Goal: Information Seeking & Learning: Learn about a topic

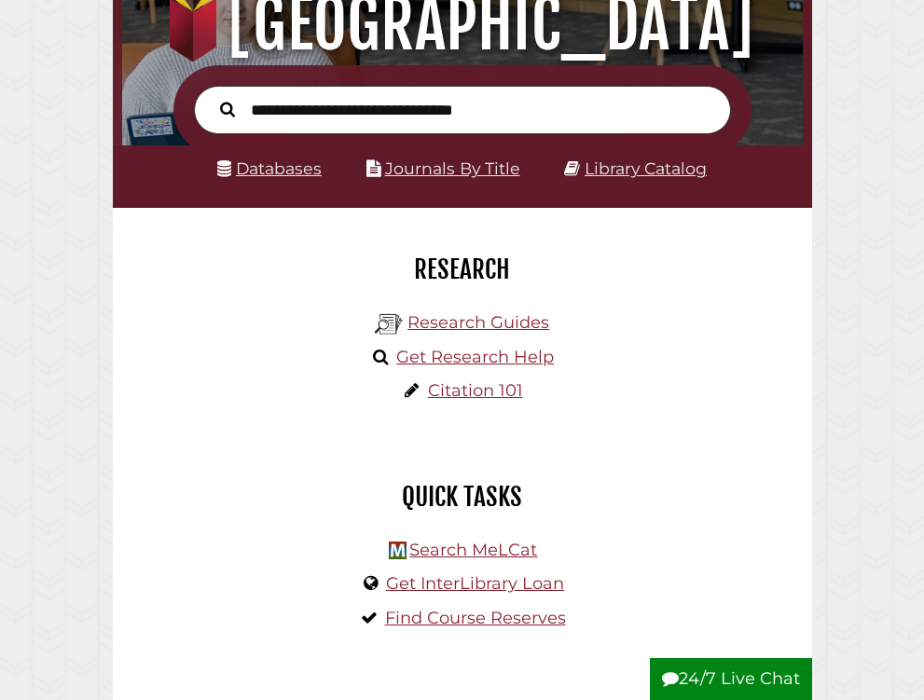
scroll to position [224, 0]
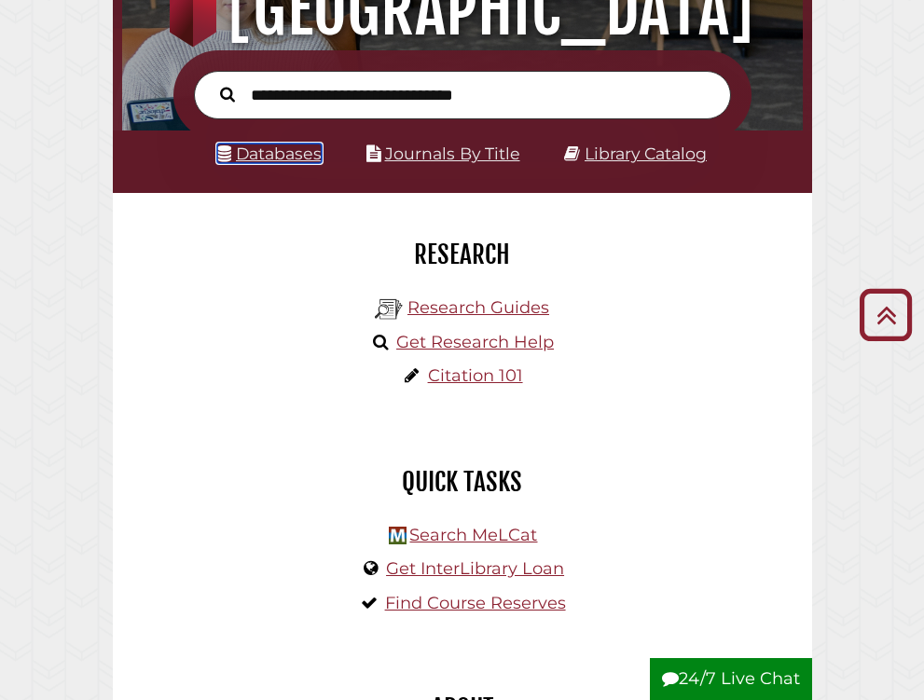
click at [289, 156] on link "Databases" at bounding box center [269, 154] width 104 height 20
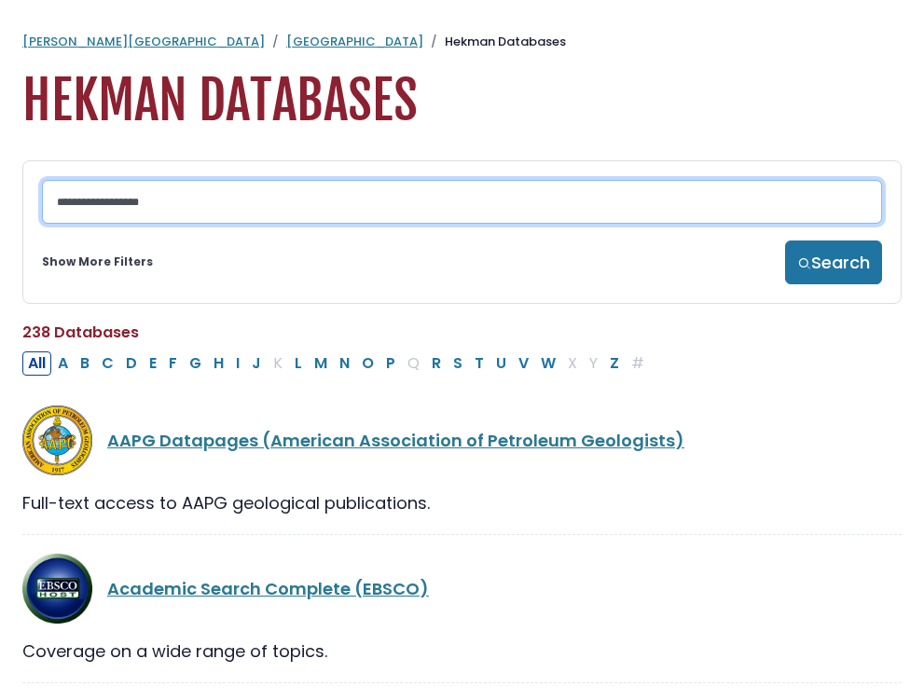
click at [227, 213] on input "Search database by title or keyword" at bounding box center [462, 202] width 840 height 44
type input "*******"
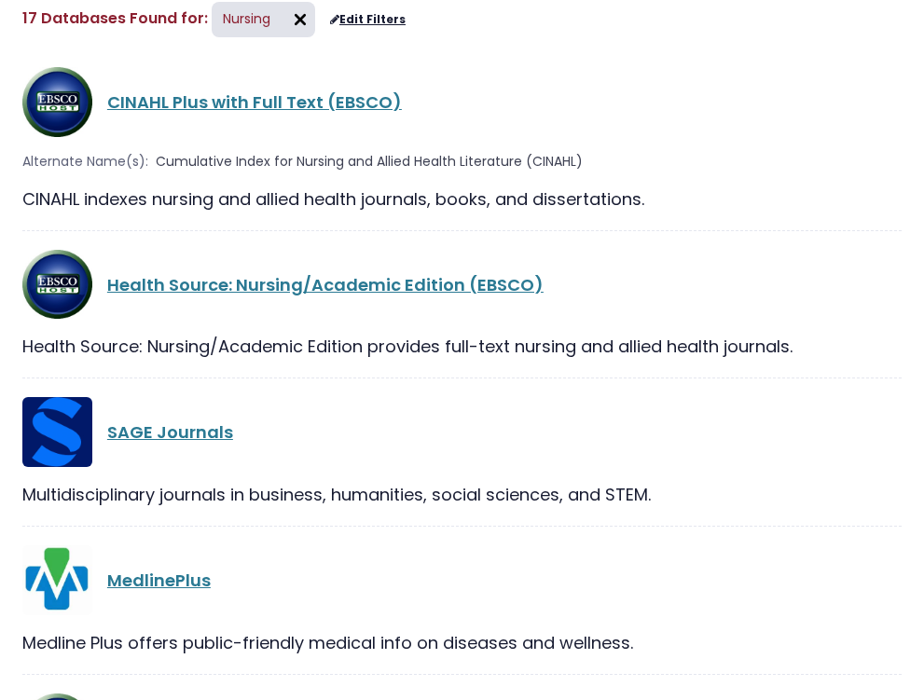
scroll to position [159, 0]
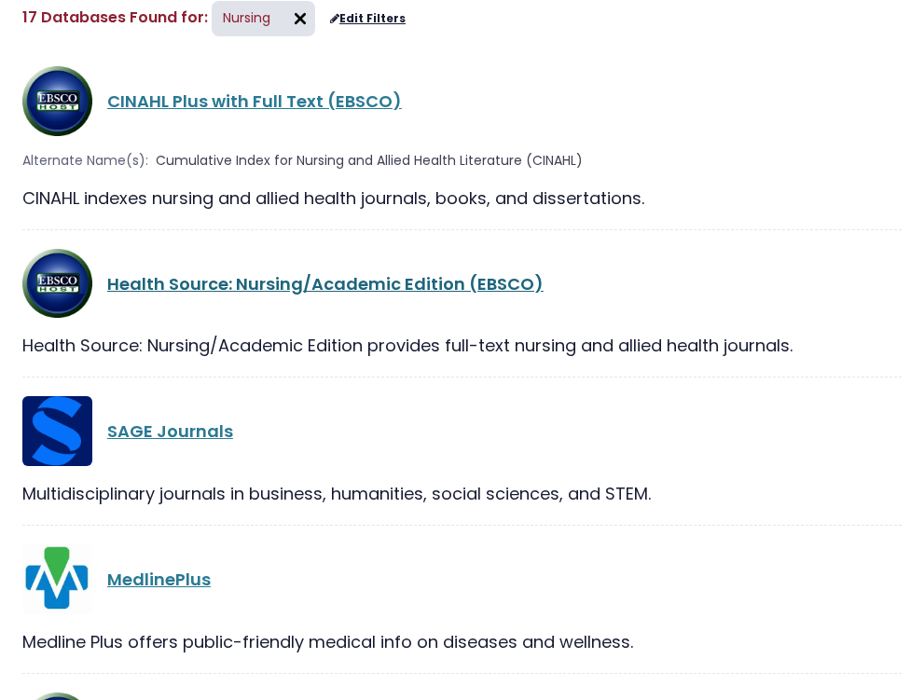
click at [322, 288] on link "Health Source: Nursing/Academic Edition (EBSCO)" at bounding box center [325, 283] width 436 height 23
